Goal: Task Accomplishment & Management: Manage account settings

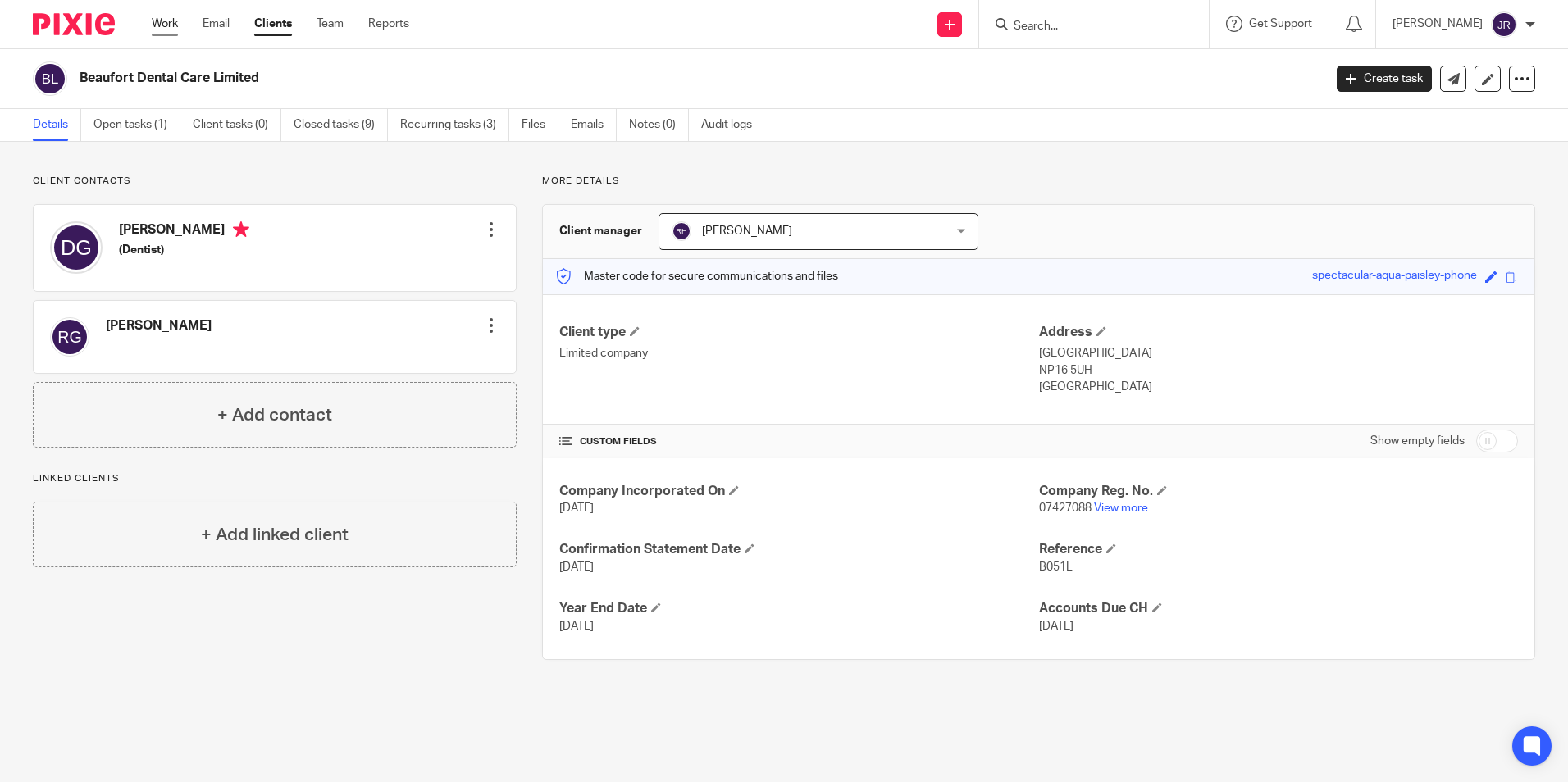
click at [167, 18] on link "Work" at bounding box center [165, 24] width 26 height 17
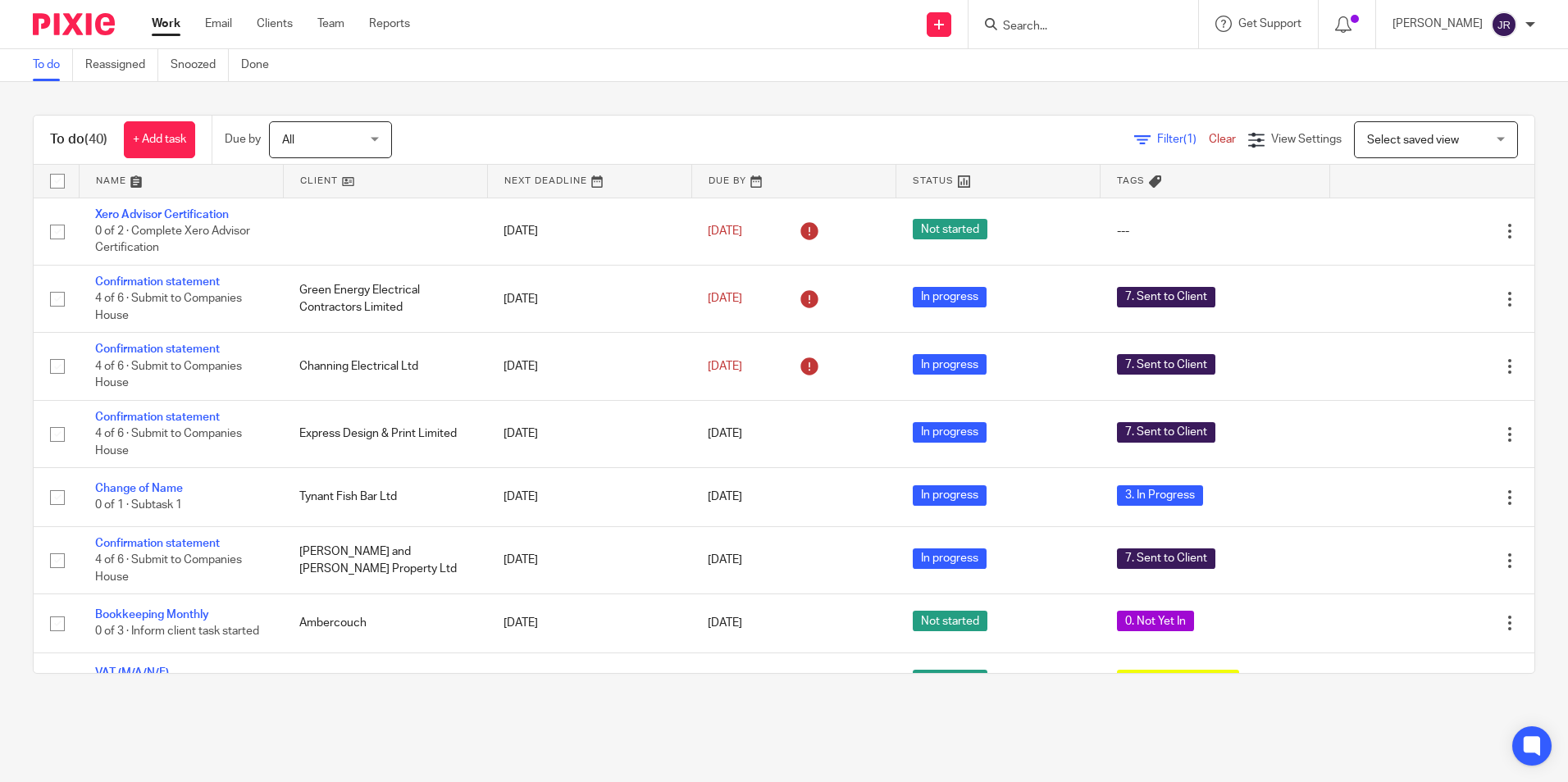
click at [115, 173] on link at bounding box center [181, 181] width 203 height 33
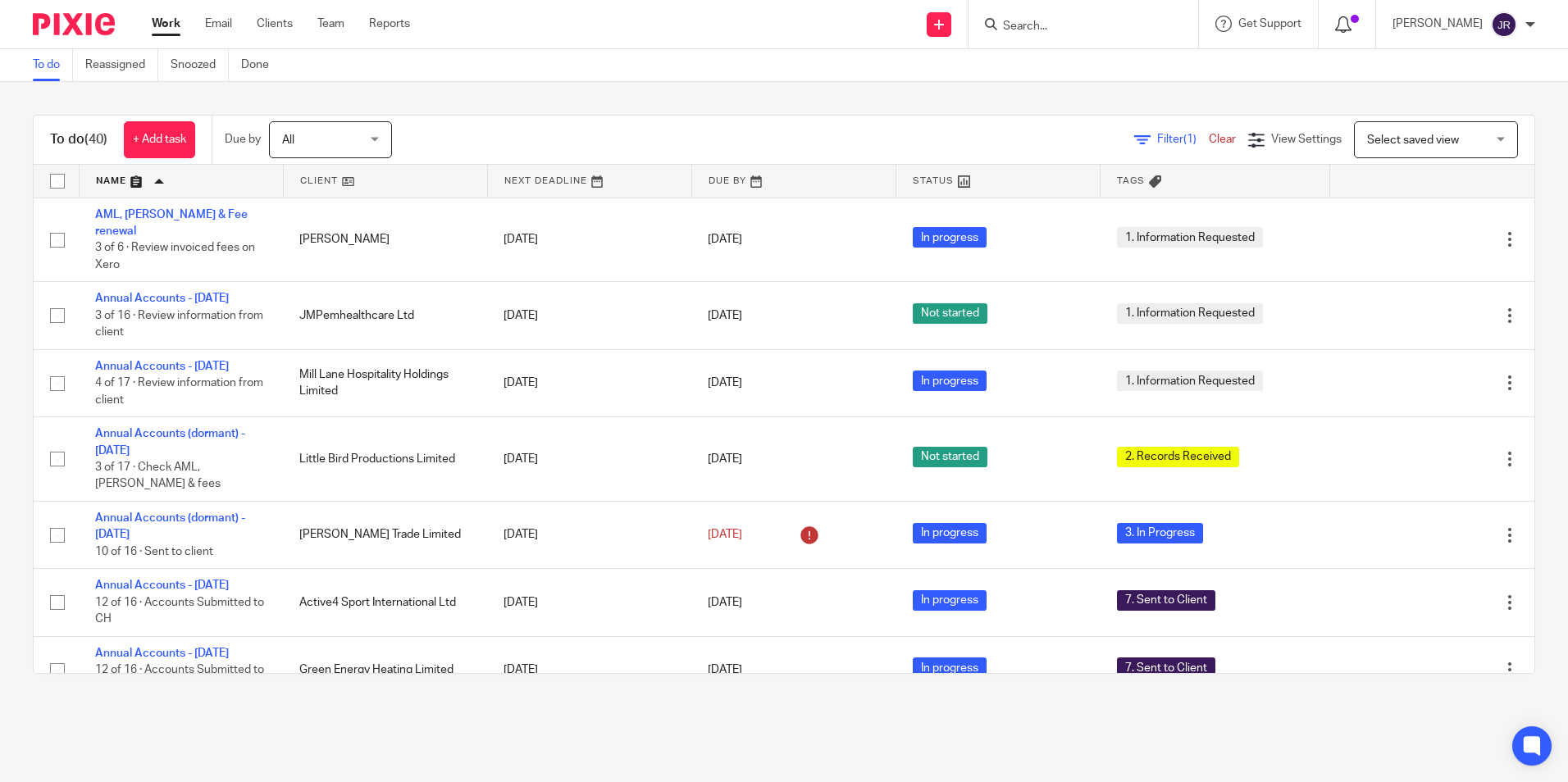
click at [1351, 19] on icon at bounding box center [1343, 25] width 17 height 17
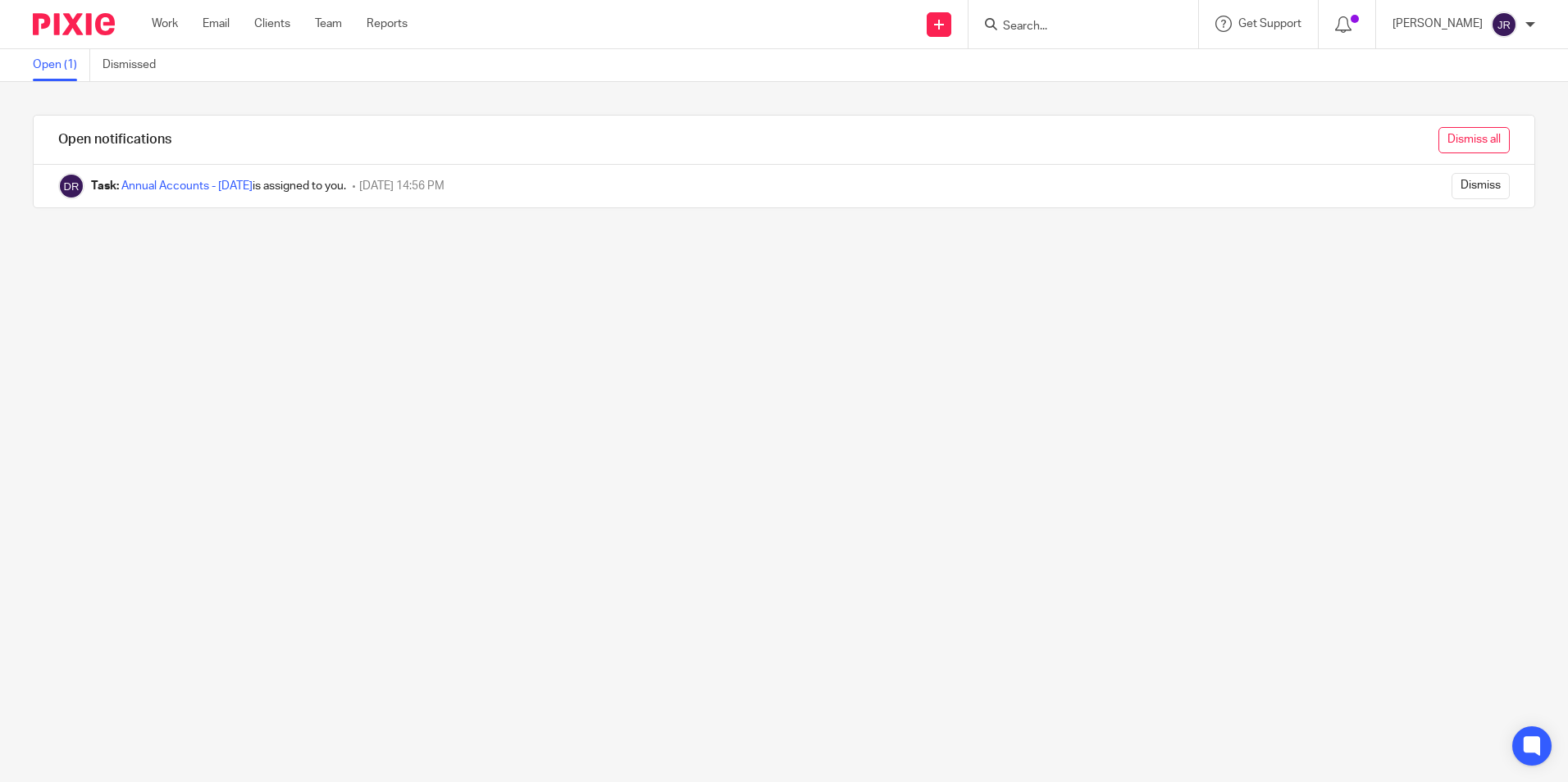
click at [1451, 138] on input "Dismiss all" at bounding box center [1474, 140] width 72 height 26
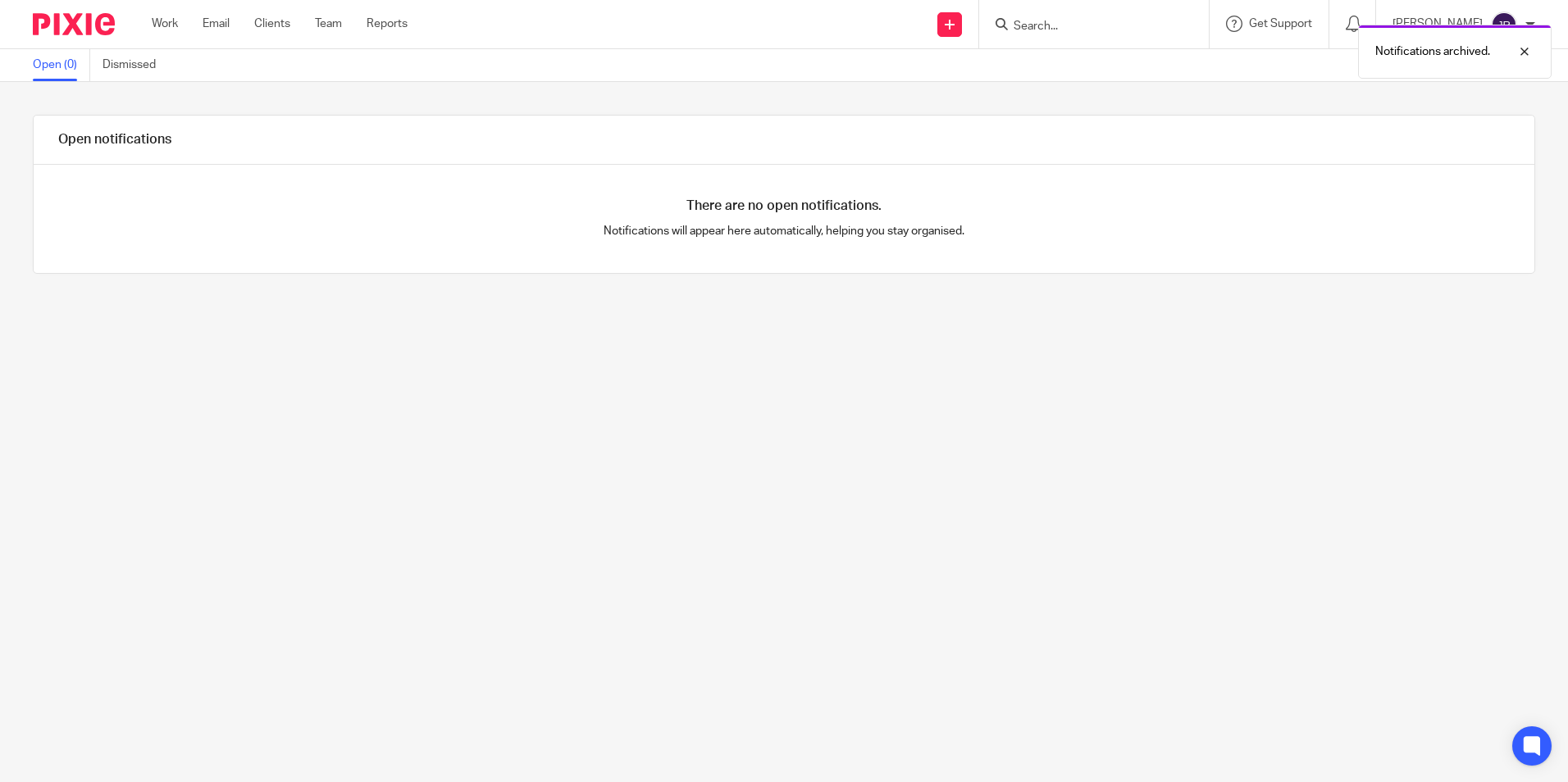
click at [1080, 34] on div "Notifications archived." at bounding box center [1167, 48] width 767 height 62
click at [1056, 26] on div "Notifications archived." at bounding box center [1167, 48] width 767 height 62
click at [1036, 20] on div "Notifications archived." at bounding box center [1167, 48] width 767 height 62
click at [1021, 26] on div "Notifications archived." at bounding box center [1167, 48] width 767 height 62
click at [1008, 19] on div "Notifications archived." at bounding box center [1167, 48] width 767 height 62
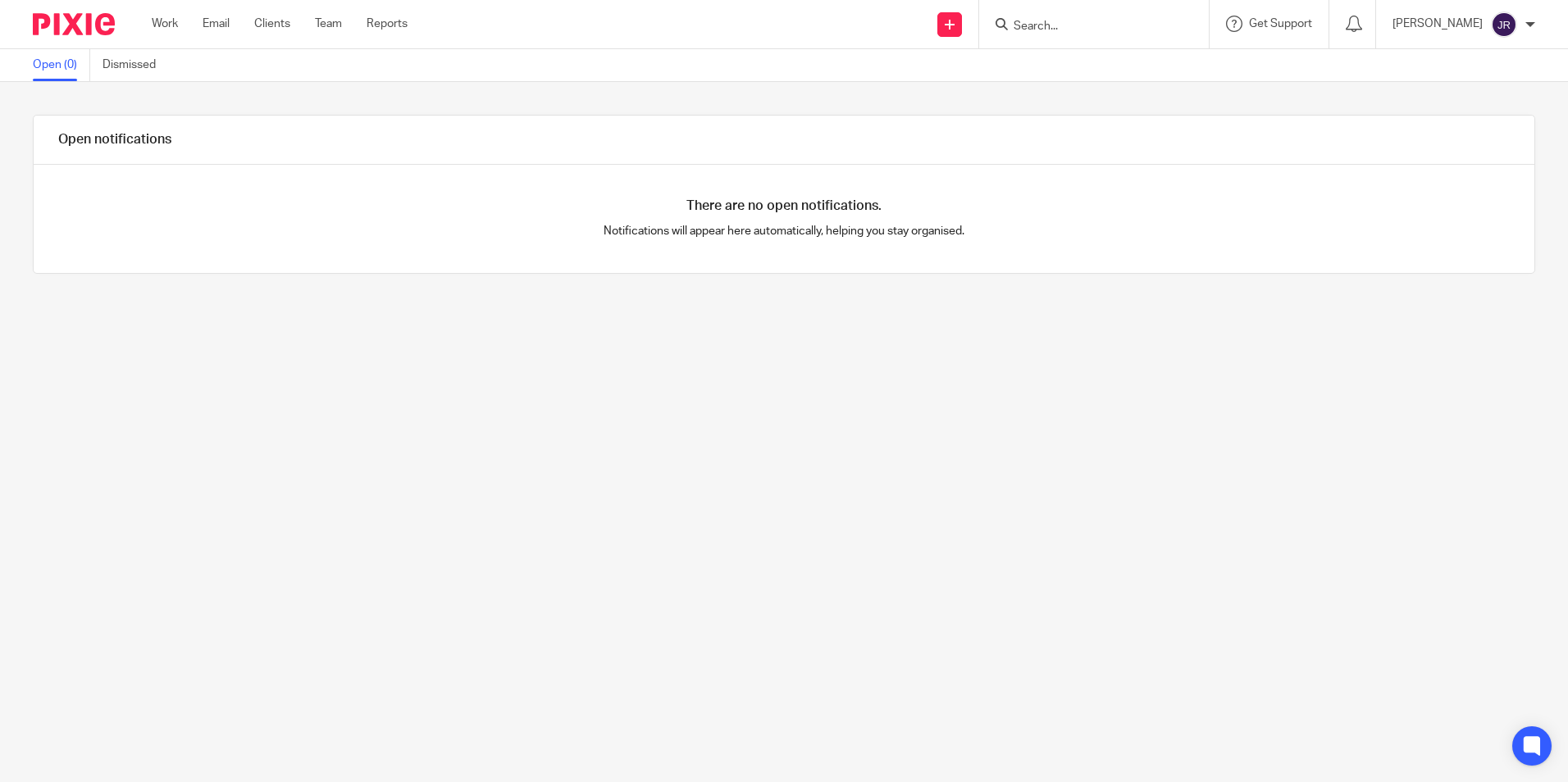
click at [1031, 20] on input "Search" at bounding box center [1085, 27] width 147 height 15
type input "frost"
click at [1078, 54] on link at bounding box center [1110, 63] width 203 height 24
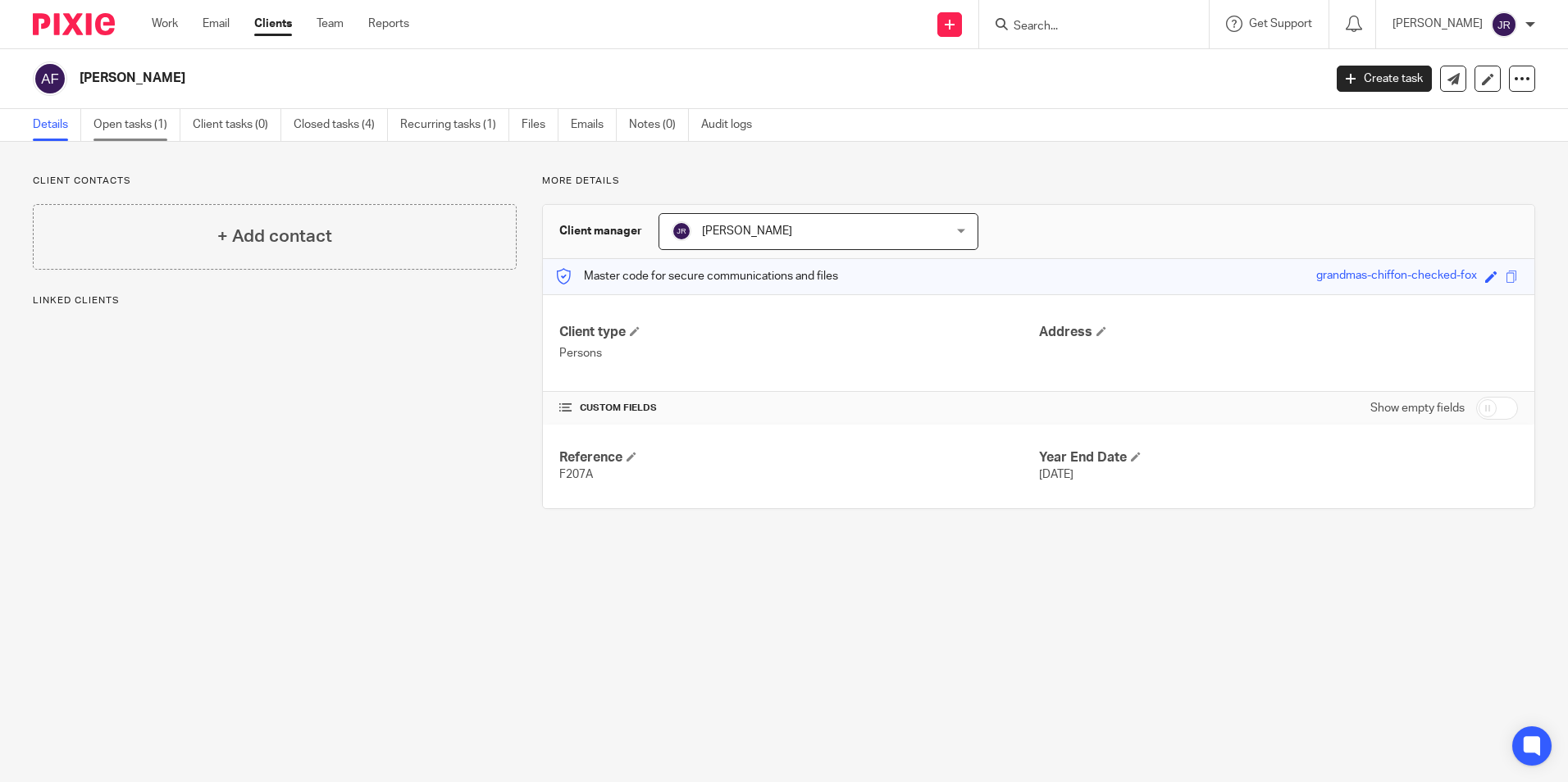
click at [149, 115] on link "Open tasks (1)" at bounding box center [136, 125] width 87 height 32
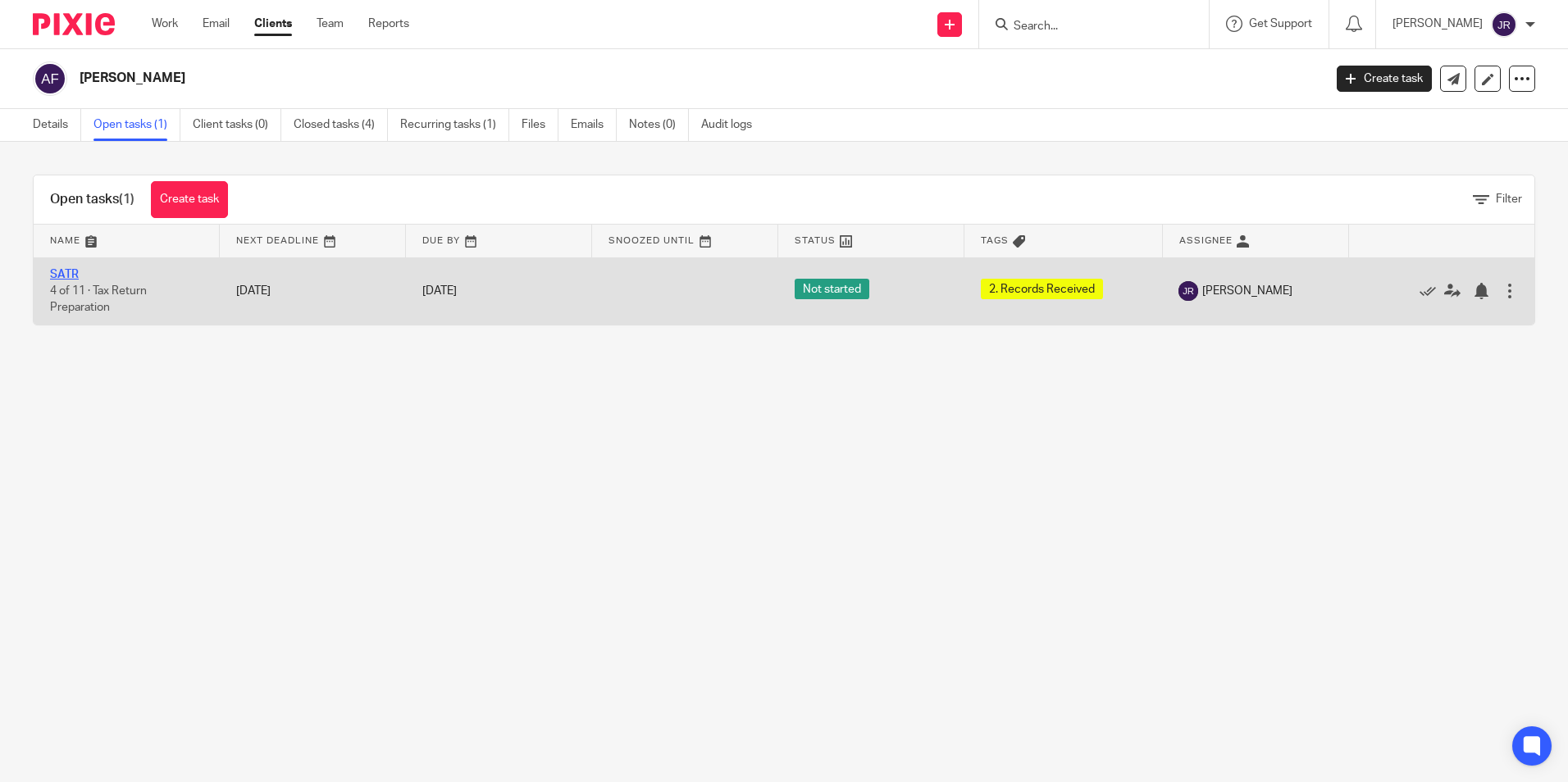
click at [62, 276] on link "SATR" at bounding box center [64, 274] width 29 height 11
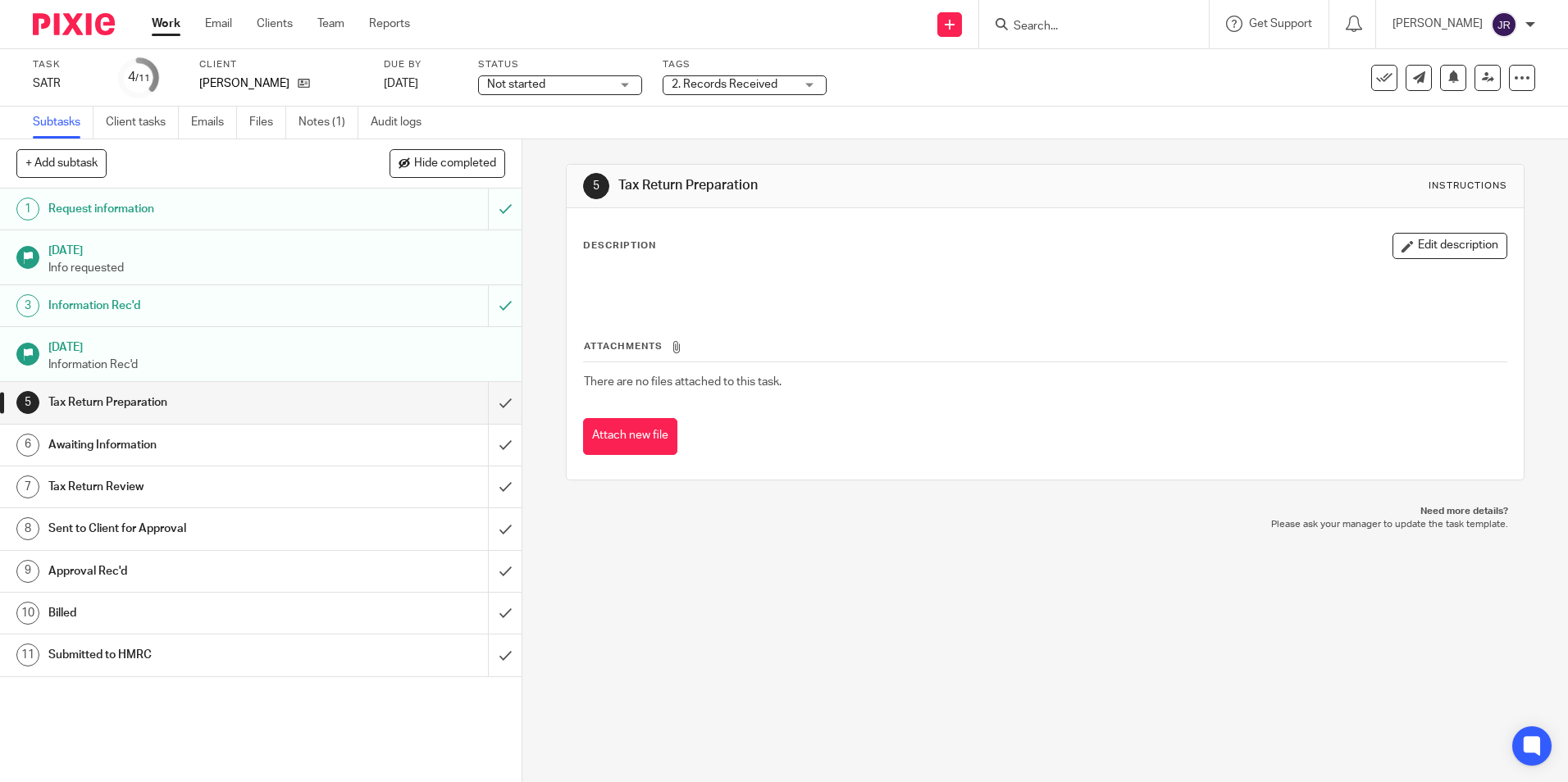
click at [623, 81] on div "Not started Not started" at bounding box center [560, 85] width 164 height 20
click at [604, 142] on li "In progress" at bounding box center [560, 144] width 162 height 34
click at [816, 89] on div "2. Records Received" at bounding box center [745, 85] width 164 height 20
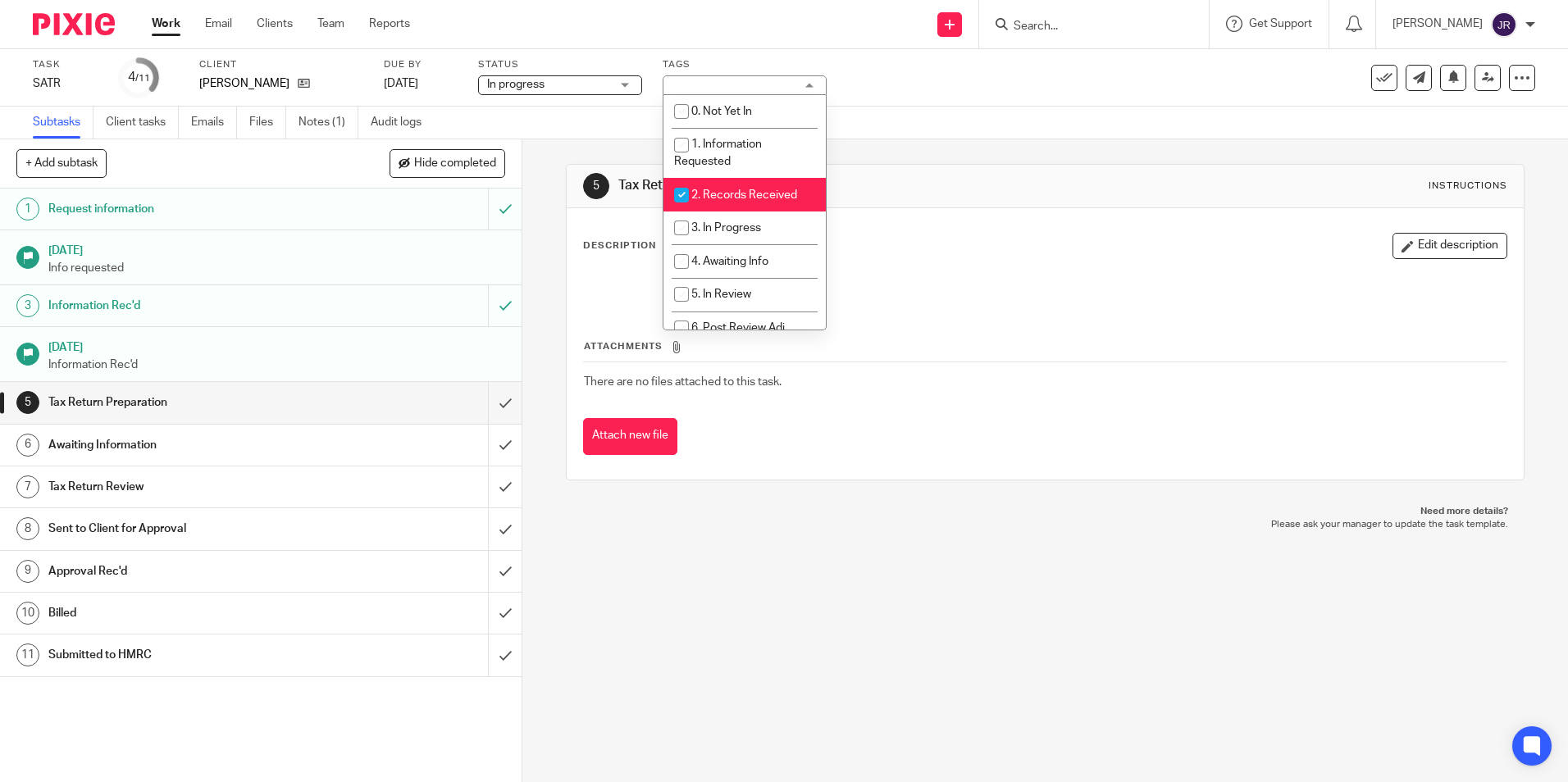
click at [779, 187] on li "2. Records Received" at bounding box center [745, 195] width 162 height 34
checkbox input "false"
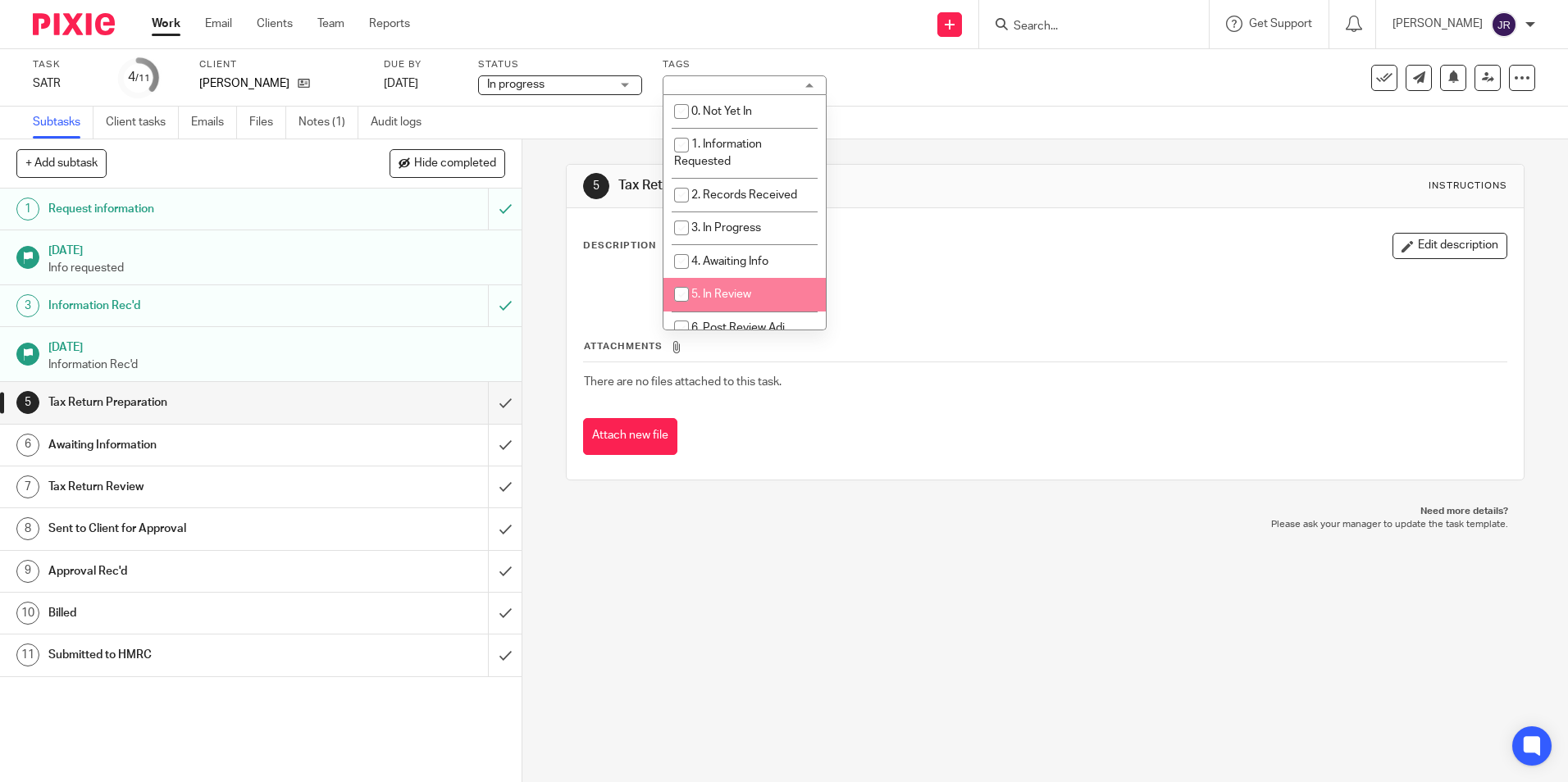
click at [766, 284] on li "5. In Review" at bounding box center [745, 295] width 162 height 34
checkbox input "true"
click at [752, 564] on div "5 Tax Return Preparation Instructions Description Edit description Attachments …" at bounding box center [1044, 461] width 1045 height 643
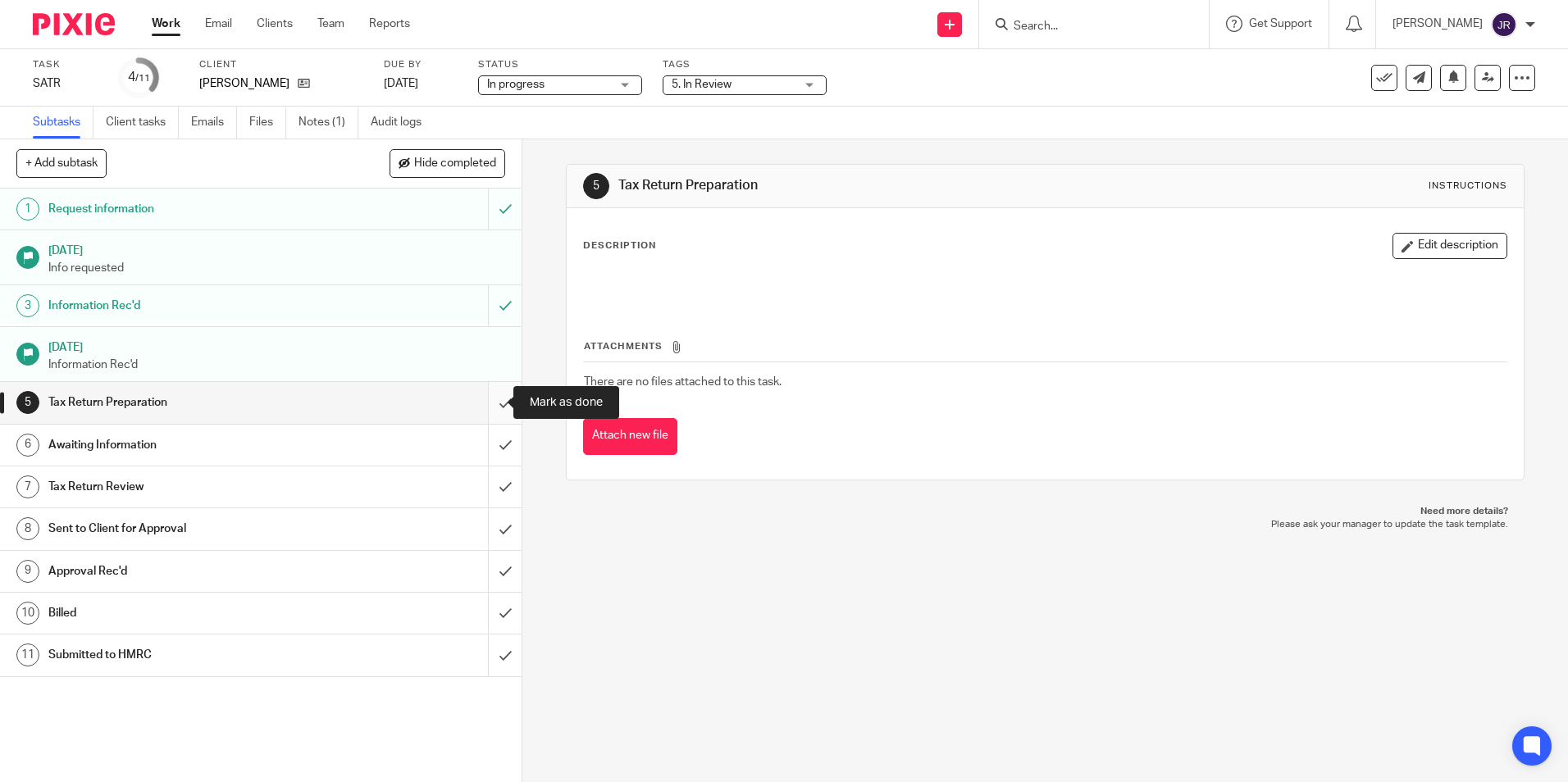
click at [495, 393] on input "submit" at bounding box center [260, 403] width 521 height 41
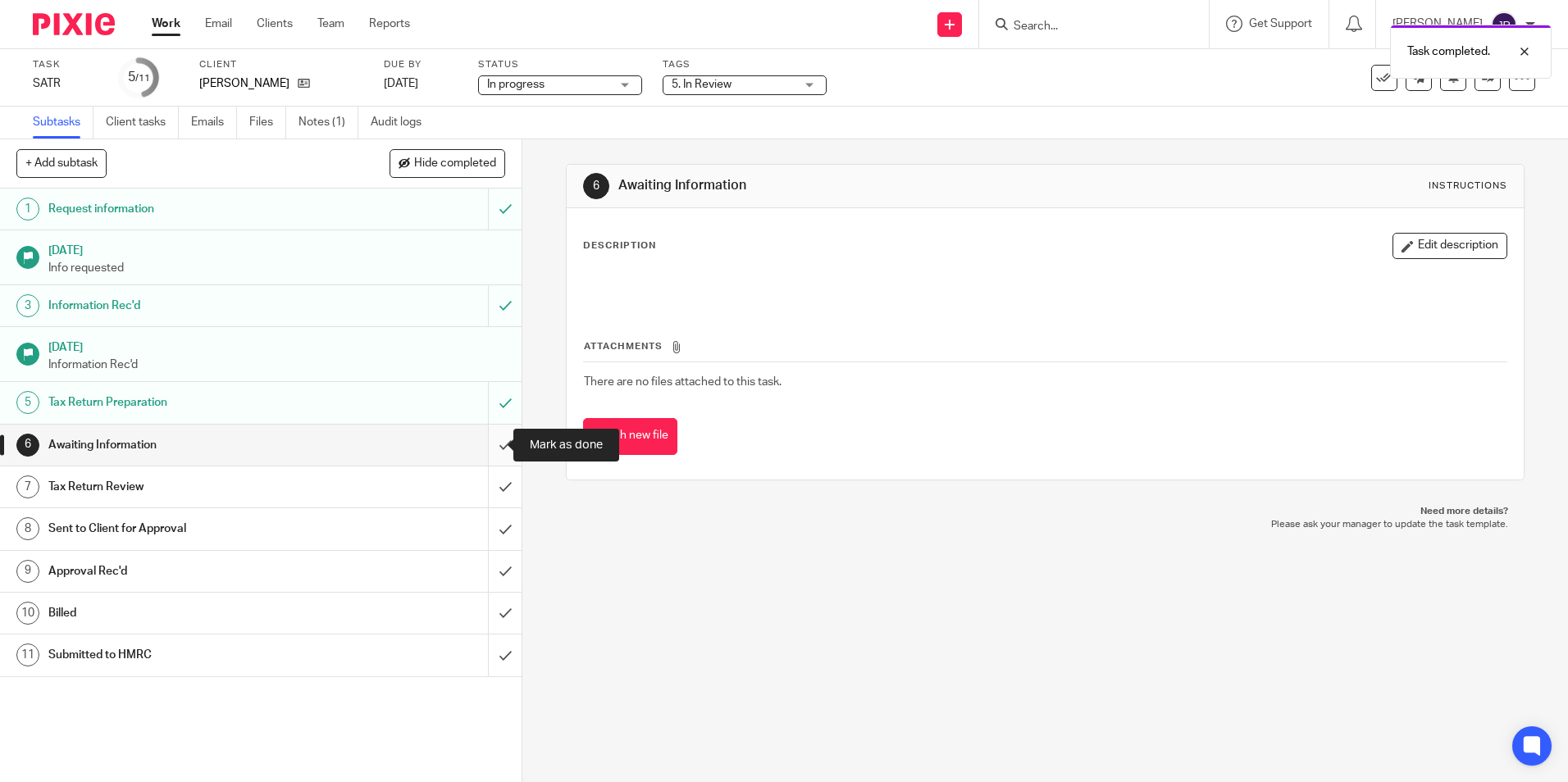
click at [491, 442] on input "submit" at bounding box center [260, 446] width 521 height 41
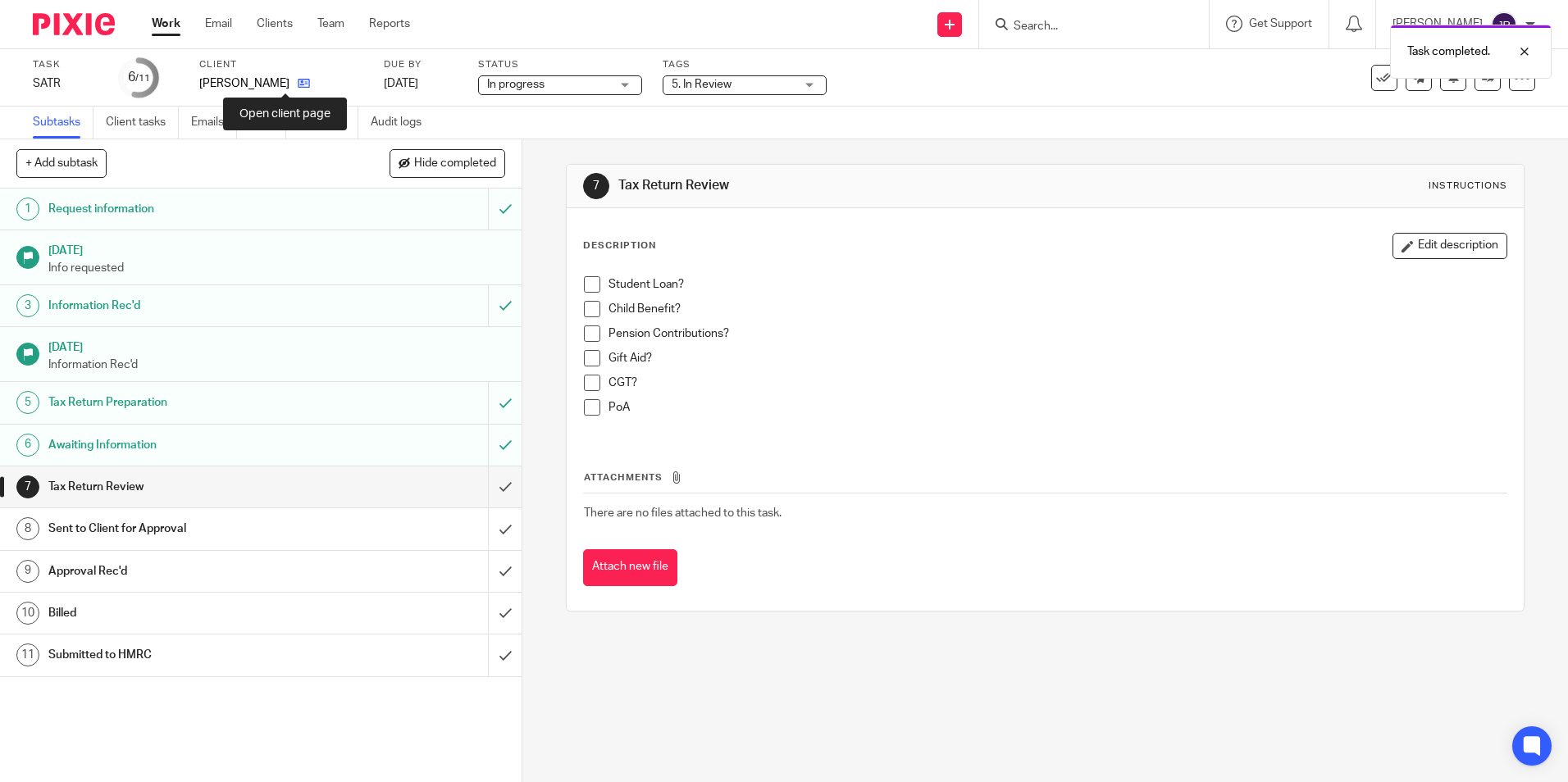
click at [297, 86] on icon at bounding box center [303, 83] width 12 height 12
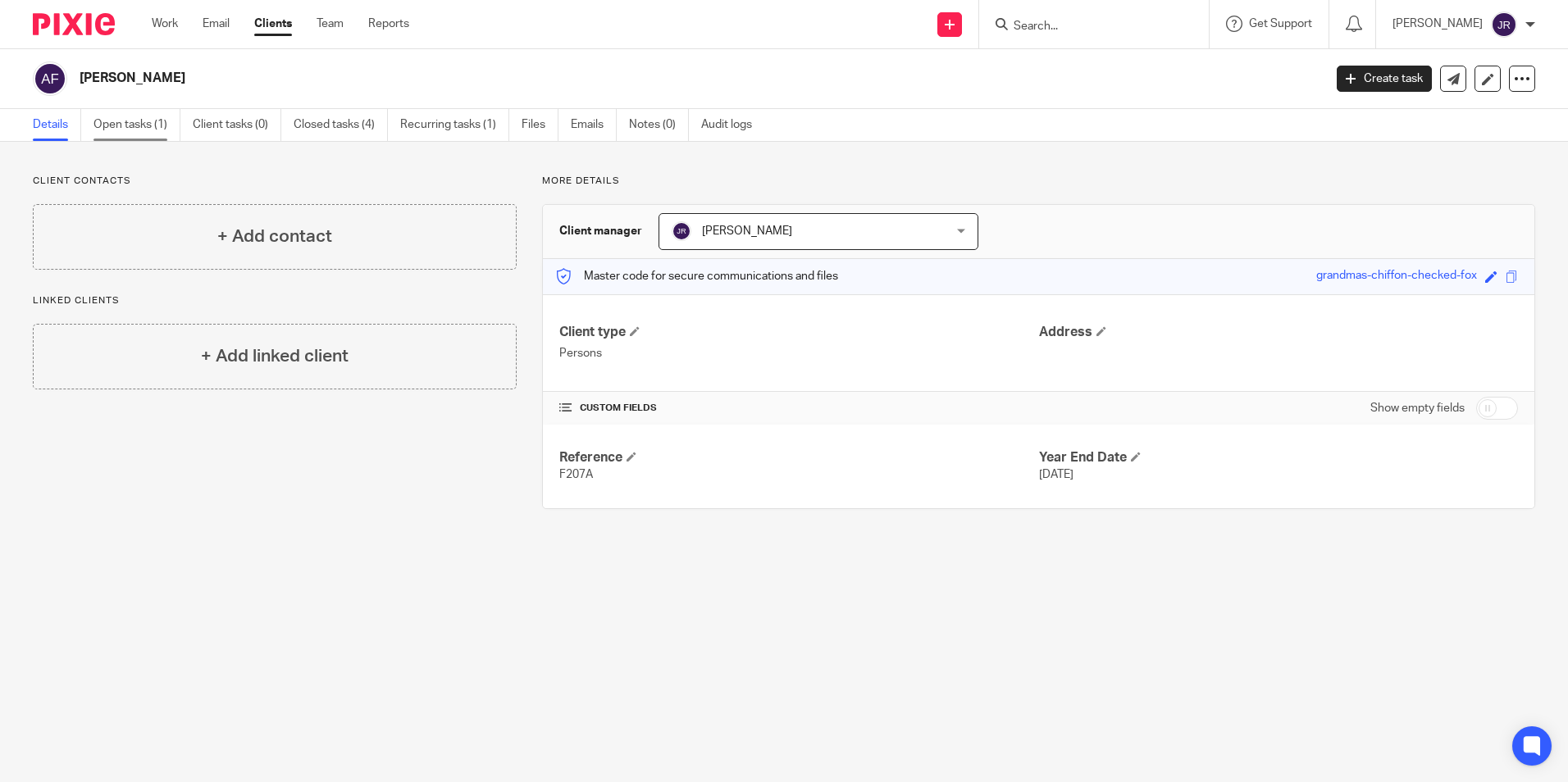
click at [144, 126] on link "Open tasks (1)" at bounding box center [136, 125] width 87 height 32
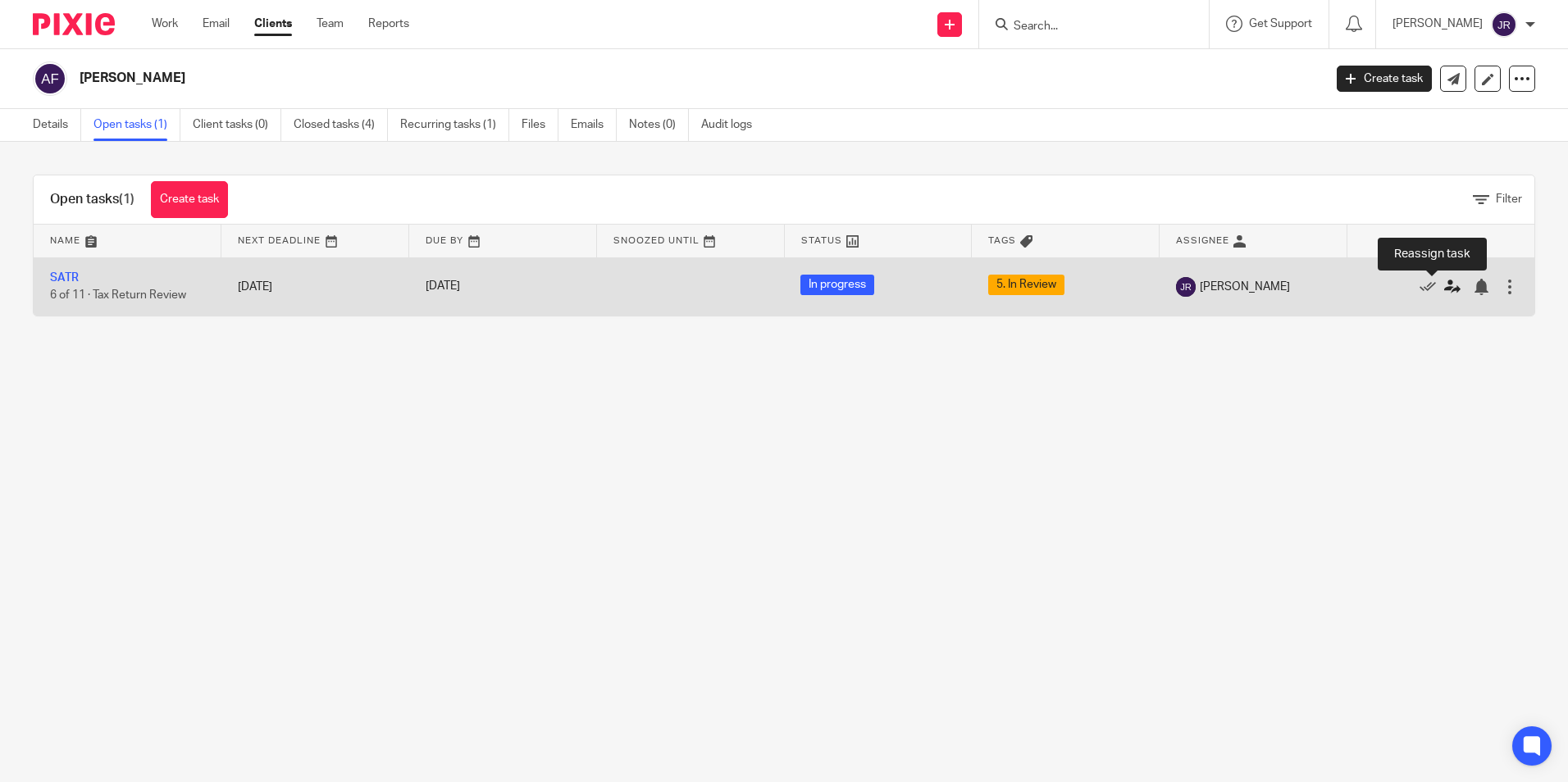
click at [1444, 289] on icon at bounding box center [1452, 287] width 17 height 17
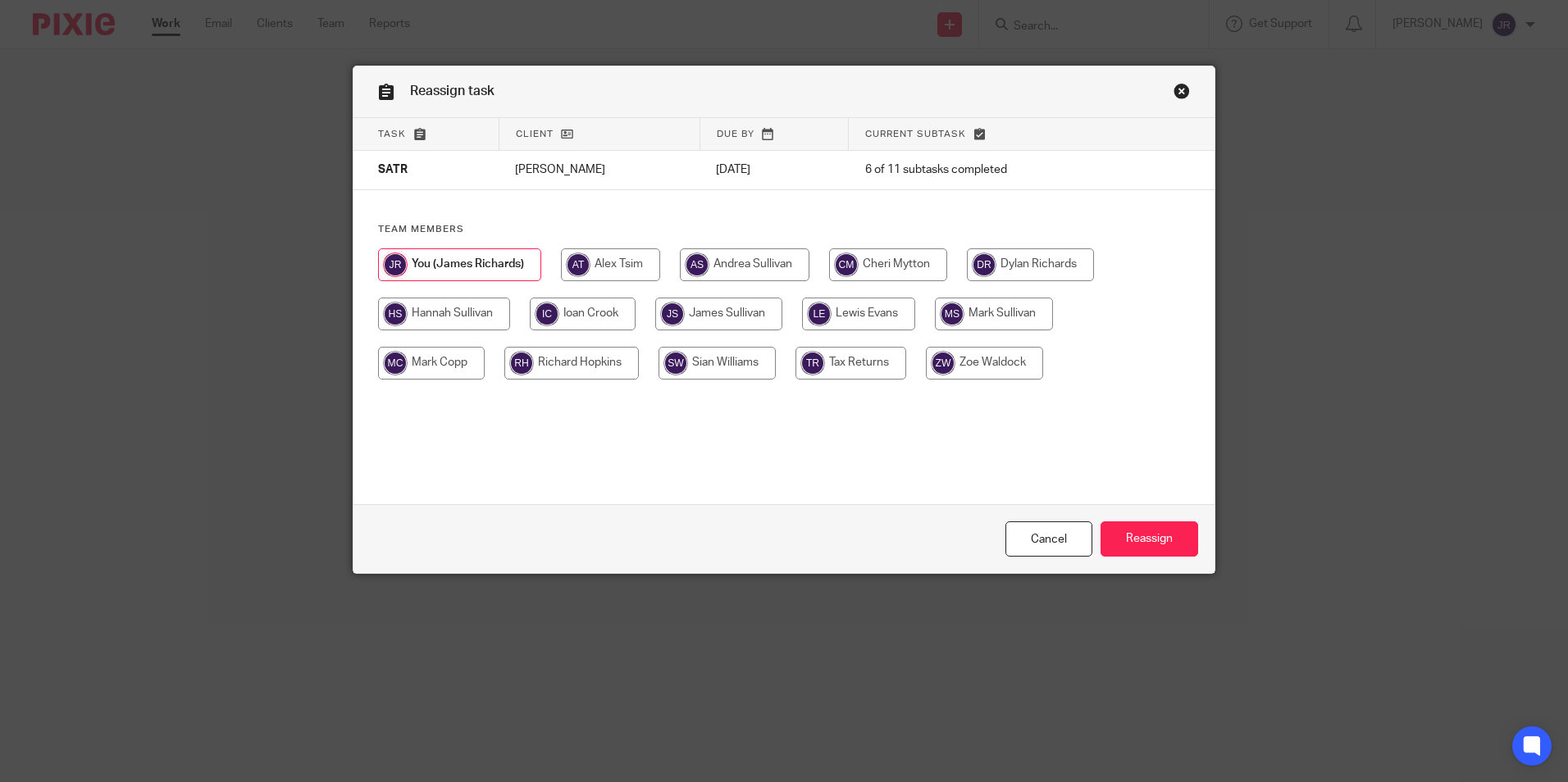
click at [723, 314] on input "radio" at bounding box center [719, 313] width 127 height 33
radio input "true"
click at [1143, 536] on input "Reassign" at bounding box center [1148, 539] width 98 height 35
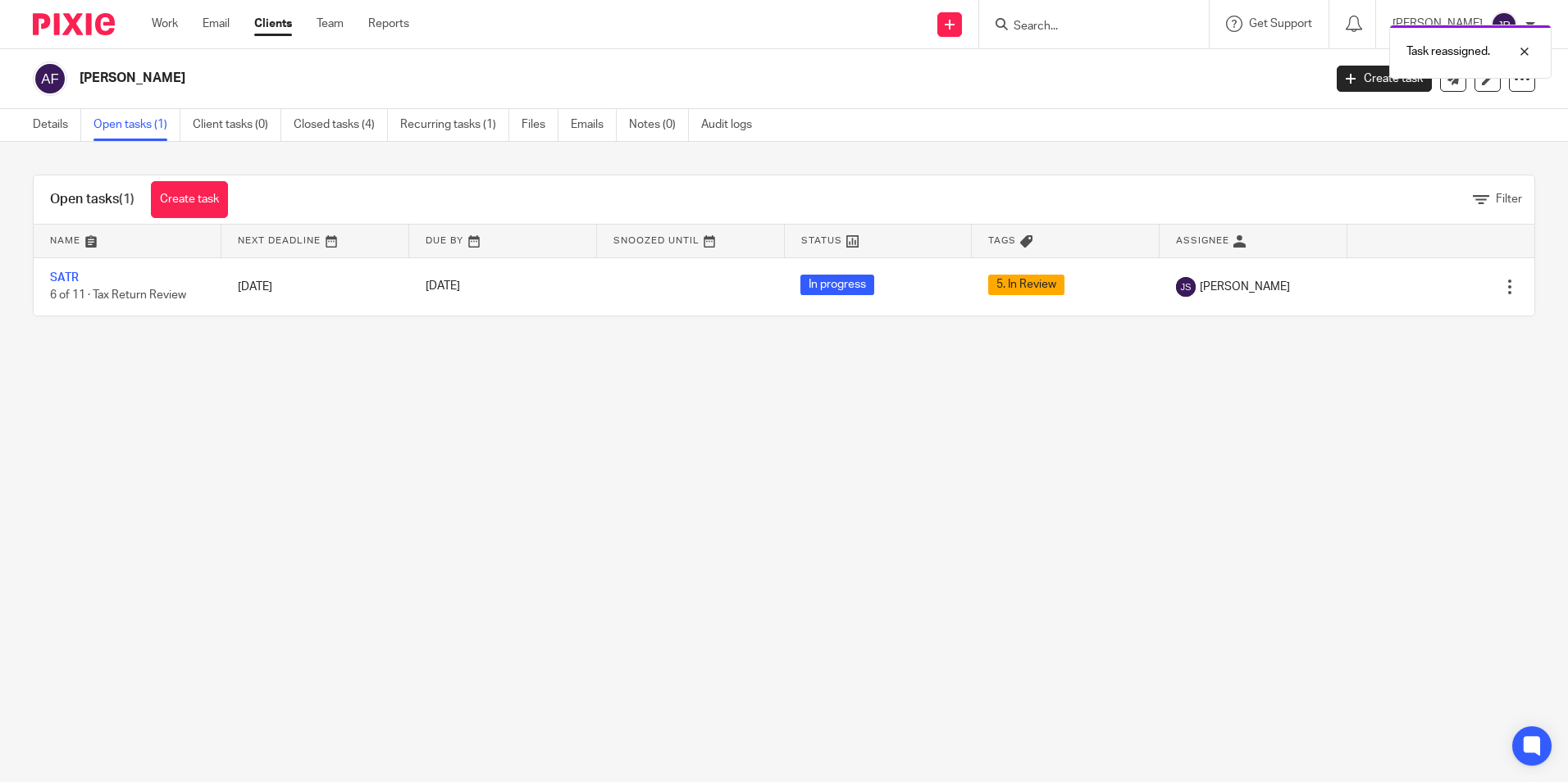
click at [1053, 31] on div "Task reassigned." at bounding box center [1167, 48] width 767 height 62
click at [1025, 28] on div "Task reassigned." at bounding box center [1167, 48] width 767 height 62
click at [167, 31] on link "Work" at bounding box center [165, 24] width 26 height 17
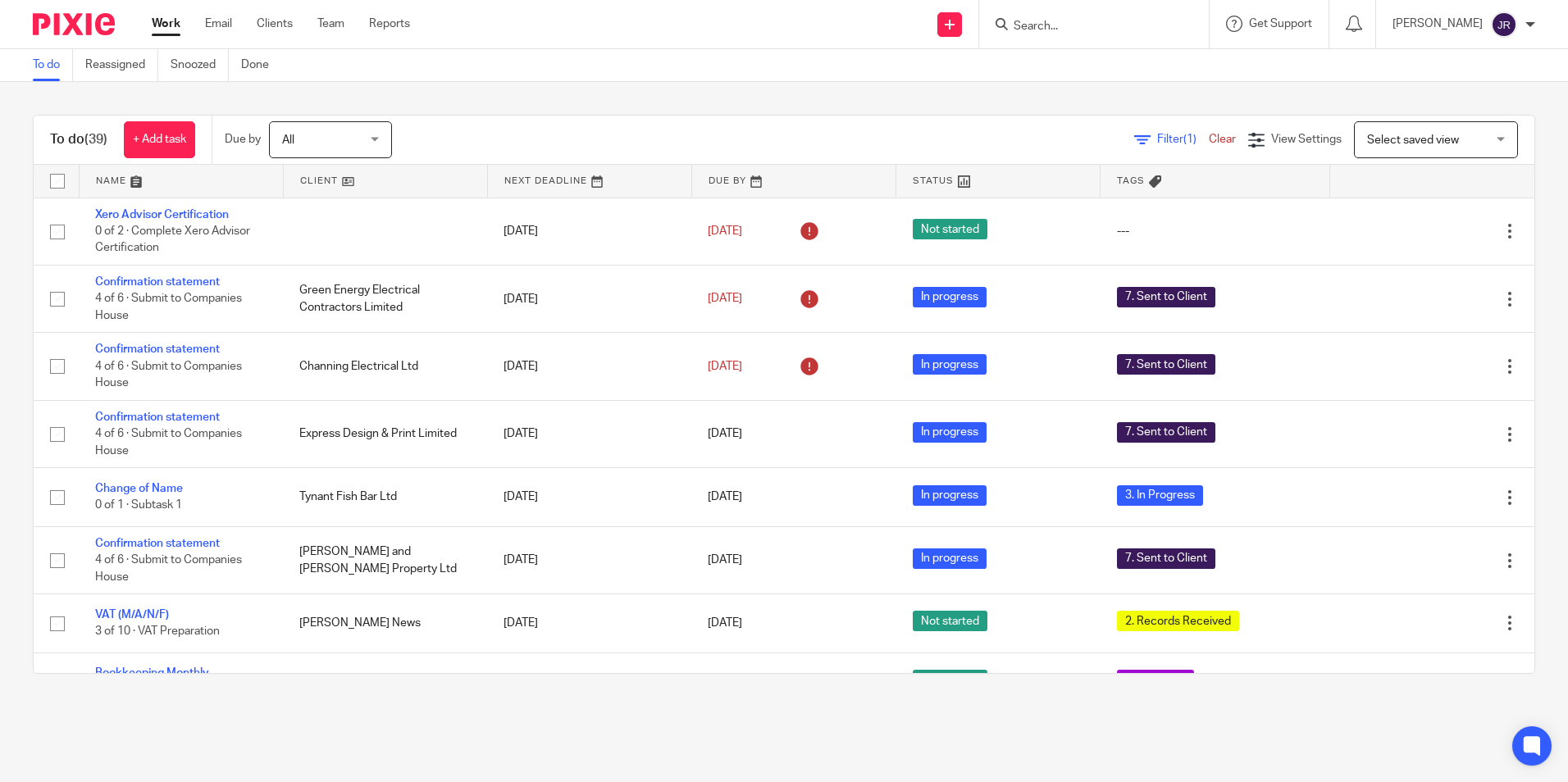
click at [1037, 20] on input "Search" at bounding box center [1085, 27] width 147 height 15
type input "frost"
click at [1076, 87] on link at bounding box center [1110, 89] width 203 height 24
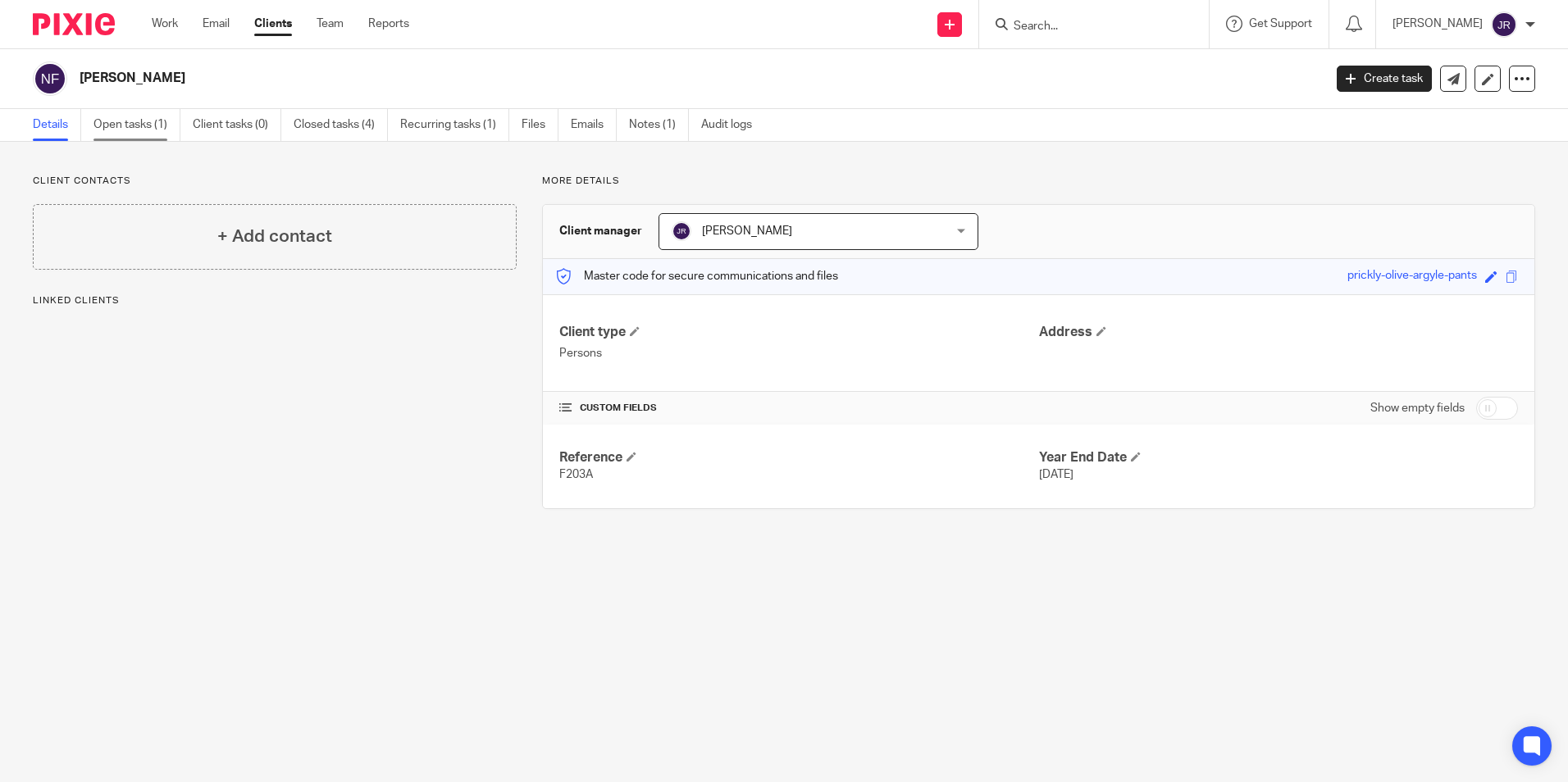
click at [115, 119] on link "Open tasks (1)" at bounding box center [136, 125] width 87 height 32
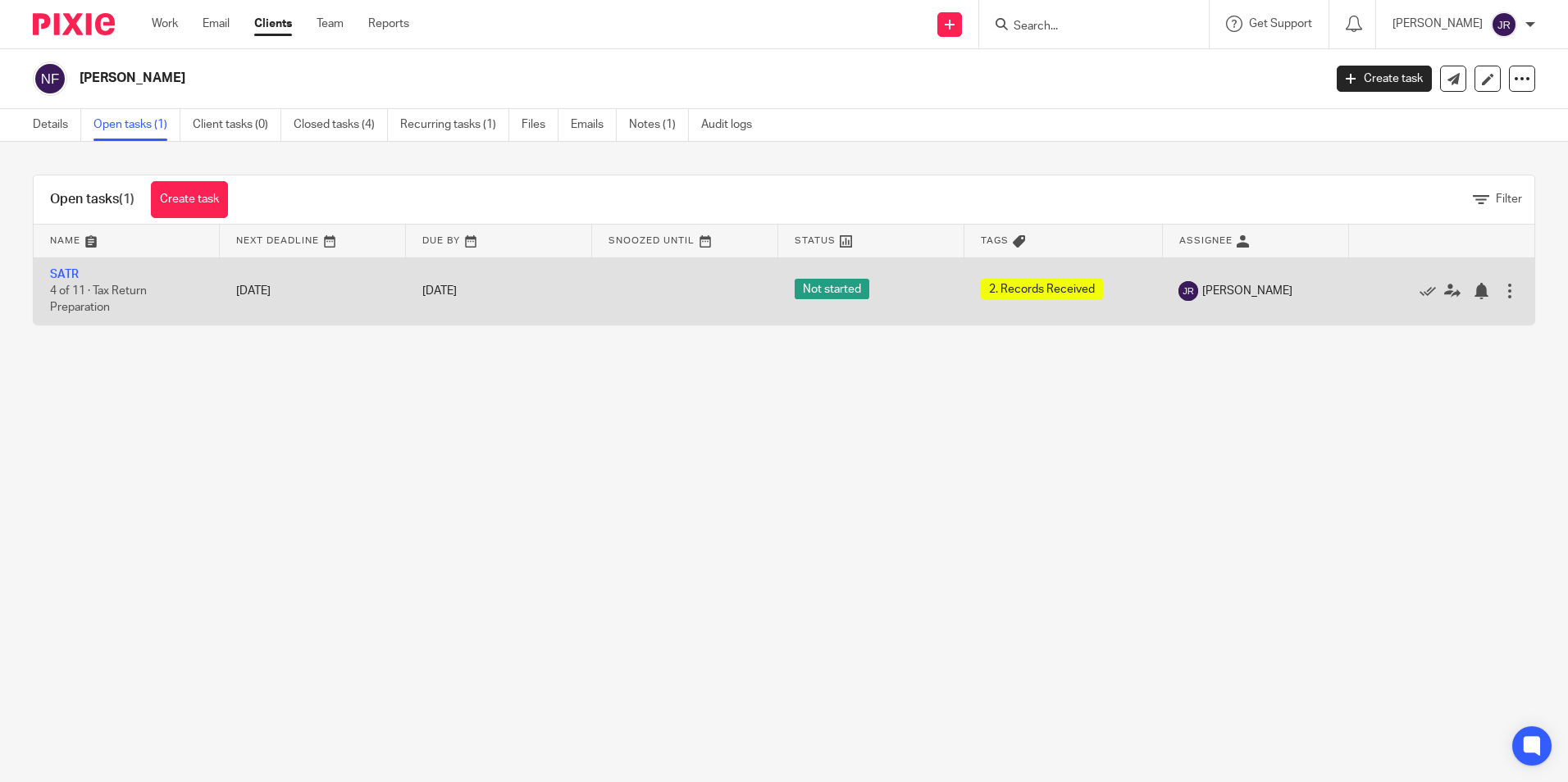
click at [1501, 291] on div at bounding box center [1509, 291] width 17 height 17
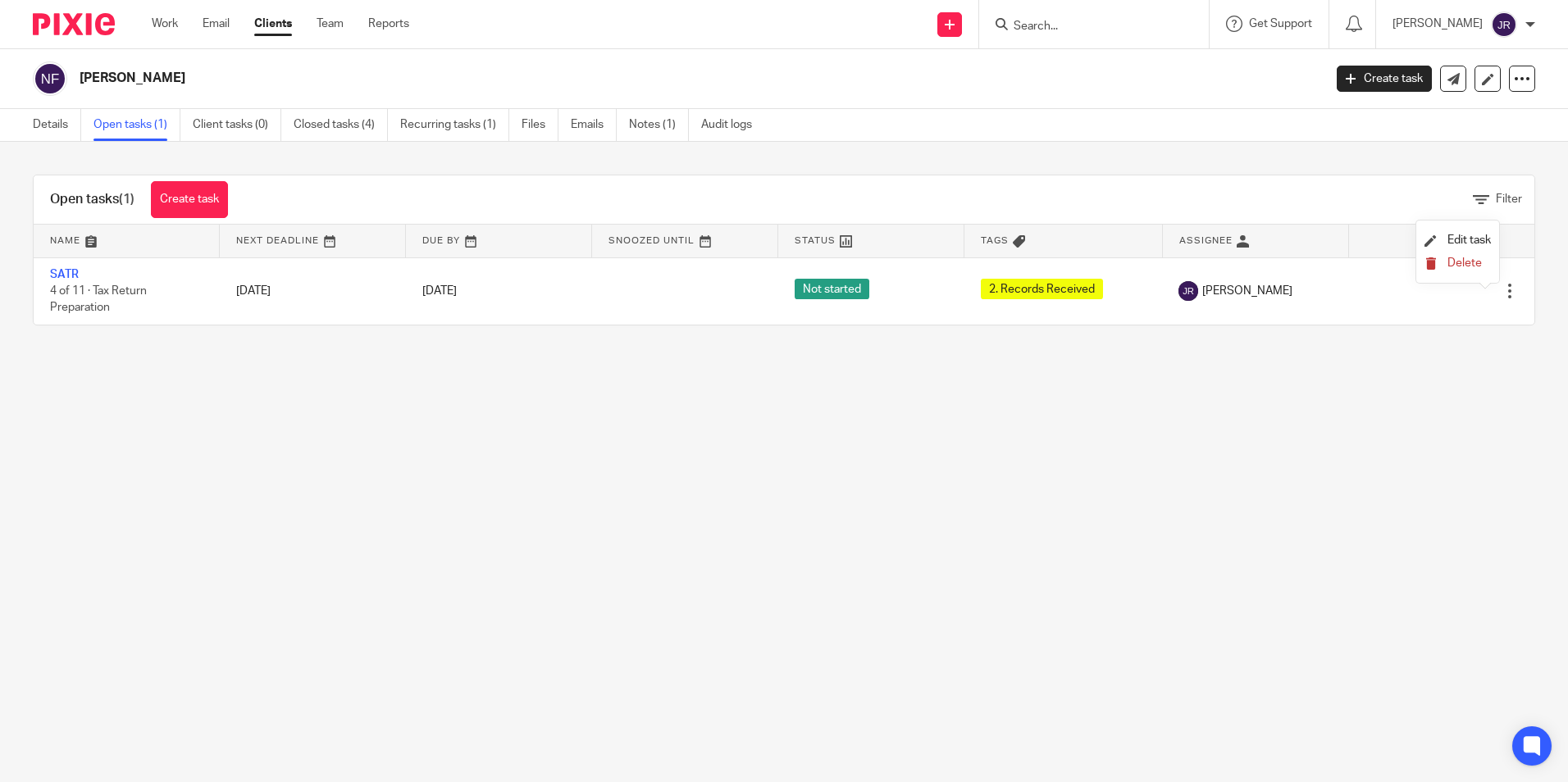
click at [1478, 264] on span "Delete" at bounding box center [1464, 263] width 34 height 11
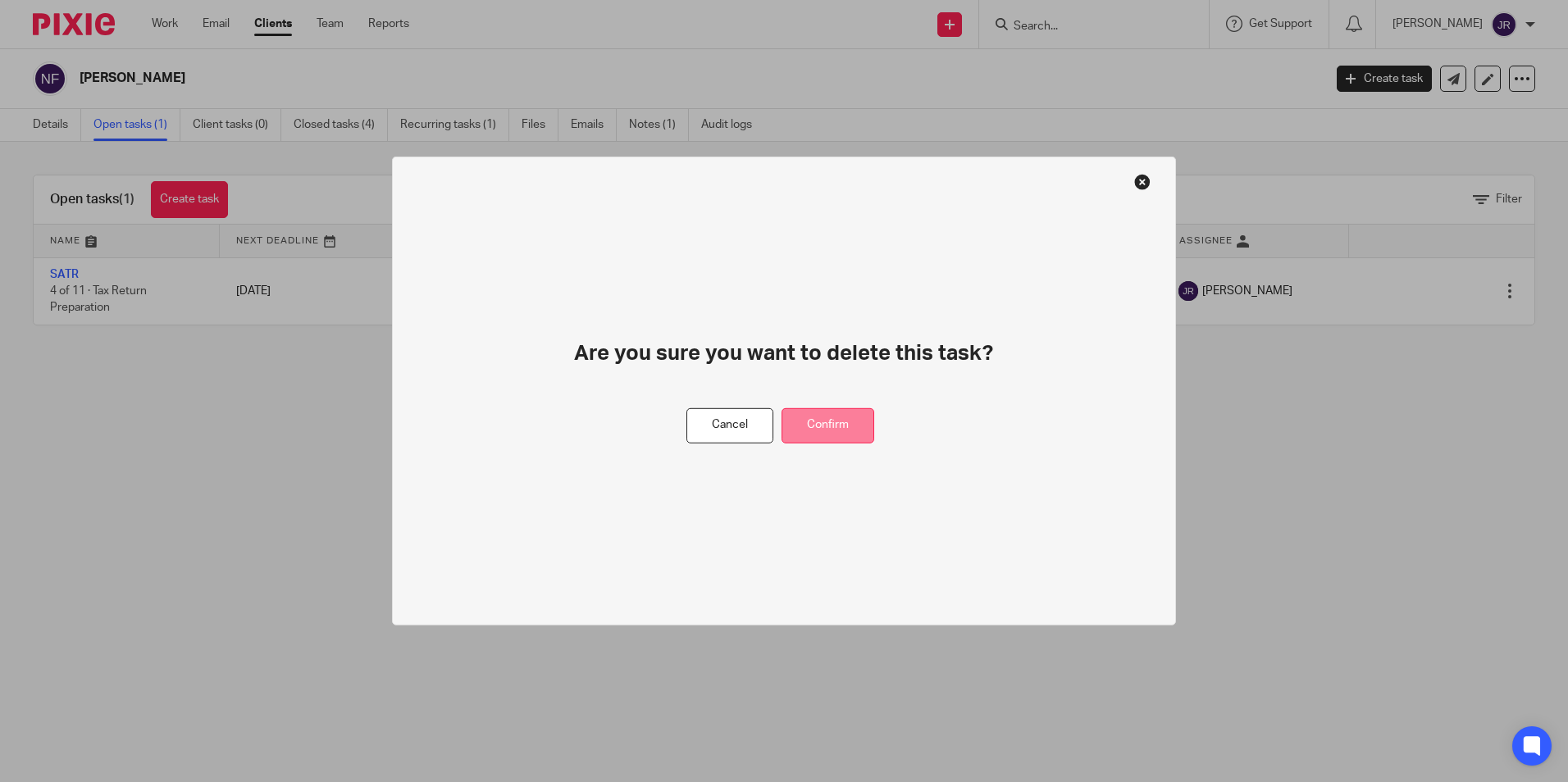
click at [816, 419] on button "Confirm" at bounding box center [827, 426] width 92 height 35
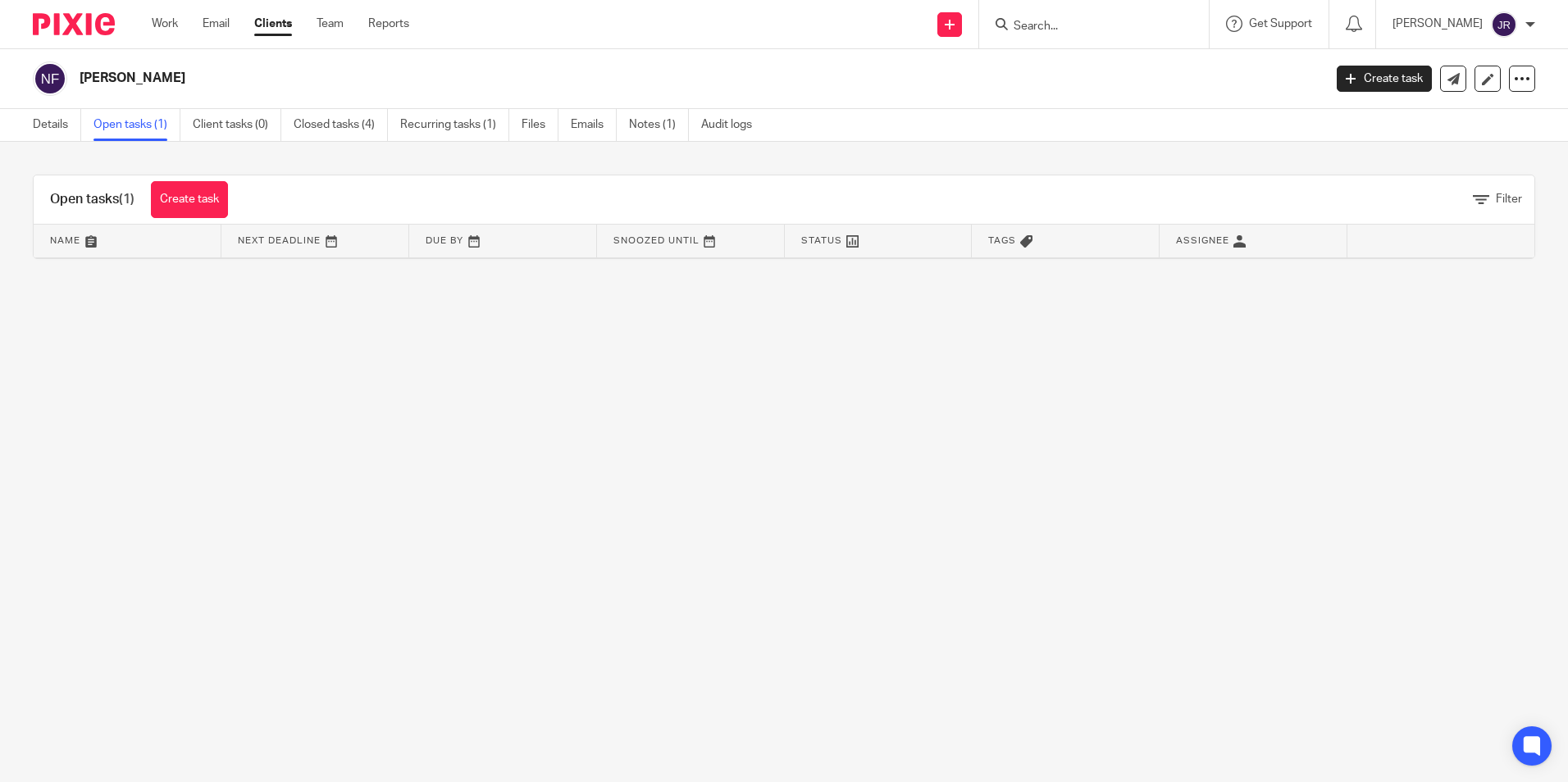
click at [152, 14] on div "Work Email Clients Team Reports Work Email Clients Team Reports Settings" at bounding box center [284, 24] width 298 height 48
click at [173, 27] on link "Work" at bounding box center [165, 24] width 26 height 17
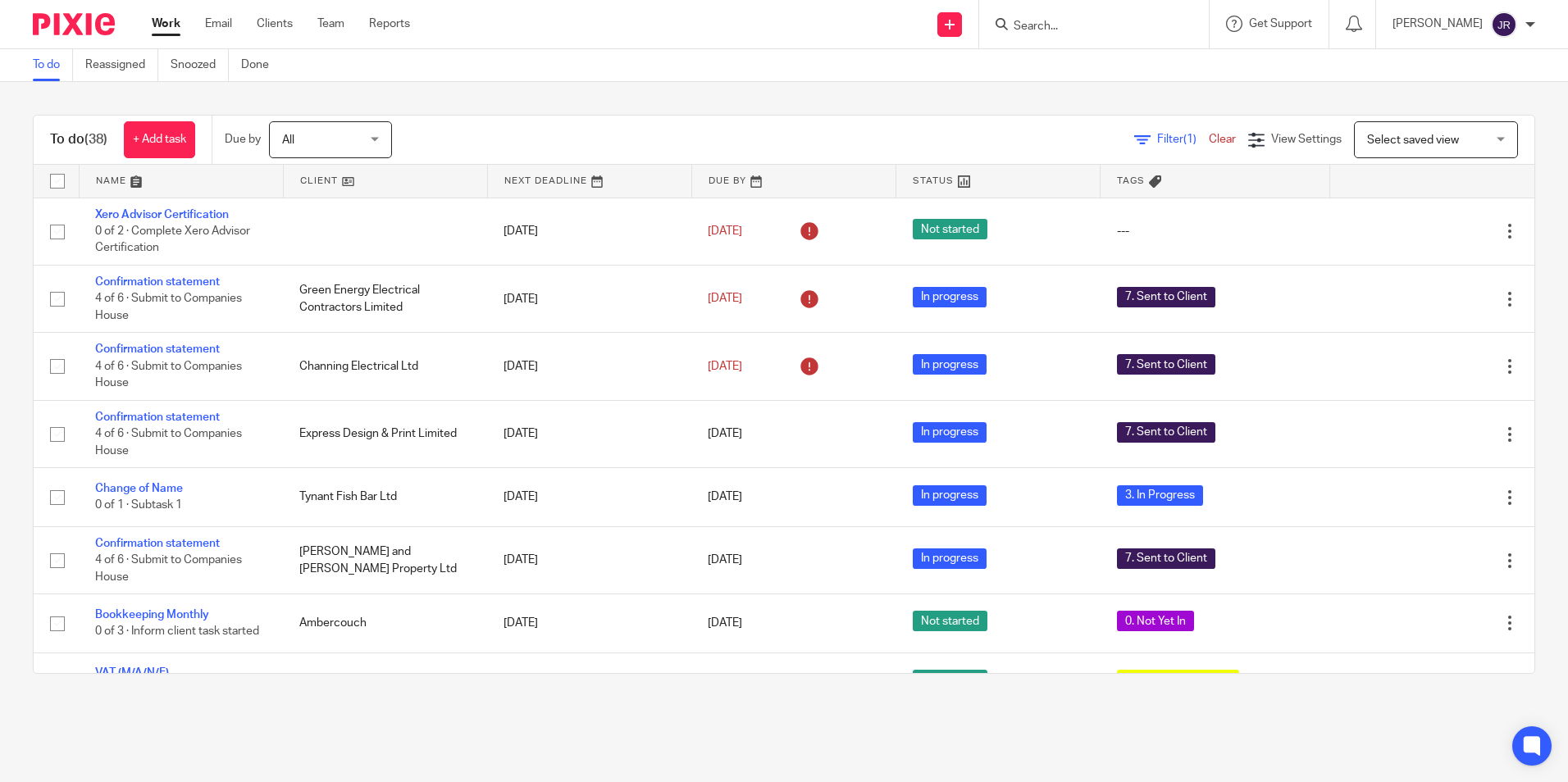
click at [1053, 30] on input "Search" at bounding box center [1085, 27] width 147 height 15
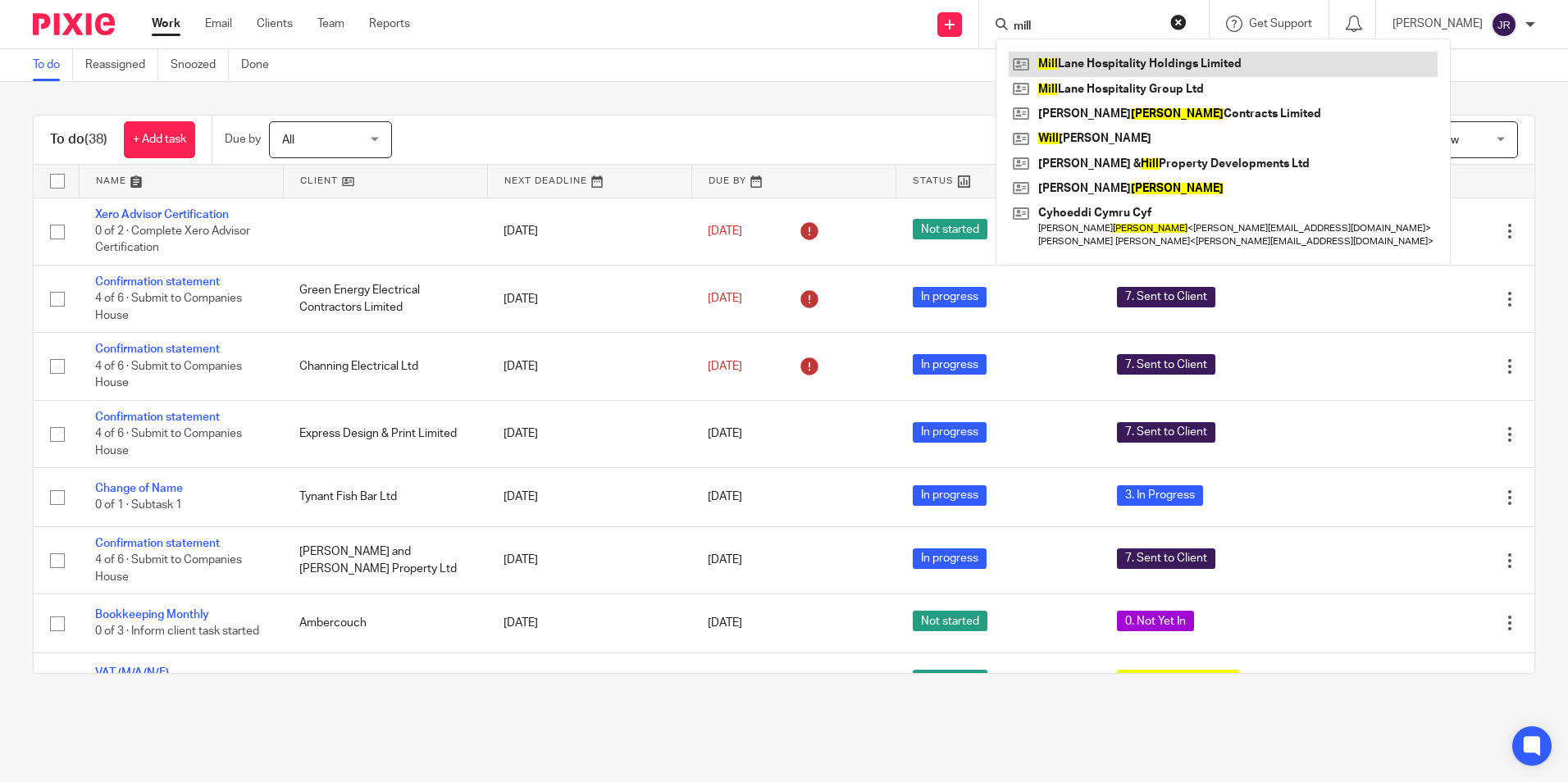
type input "mill"
click at [1121, 62] on link at bounding box center [1223, 63] width 429 height 24
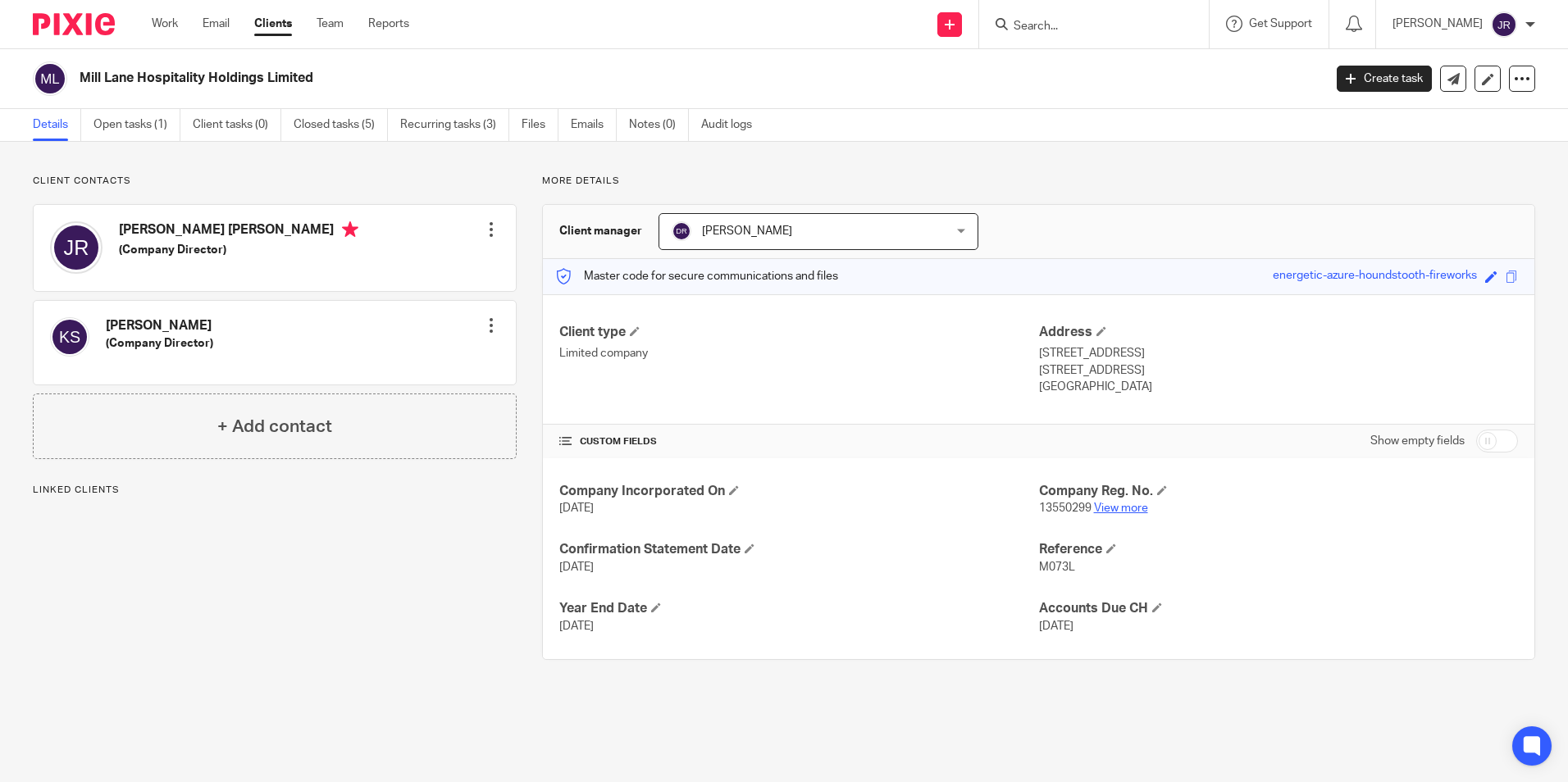
click at [1124, 514] on link "View more" at bounding box center [1121, 508] width 54 height 11
